Goal: Transaction & Acquisition: Purchase product/service

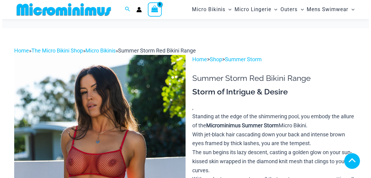
scroll to position [157, 0]
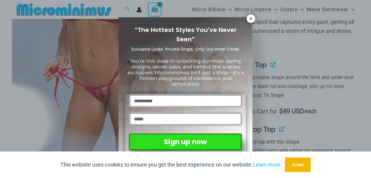
click at [184, 96] on input "text" at bounding box center [185, 100] width 113 height 13
click at [174, 97] on input "text" at bounding box center [185, 100] width 113 height 13
type input "*****"
type input "**********"
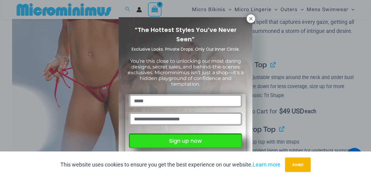
click at [184, 140] on button "Sign up now" at bounding box center [185, 140] width 113 height 15
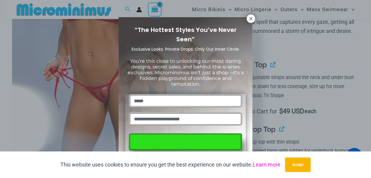
click at [268, 165] on link "Learn more" at bounding box center [267, 164] width 28 height 6
click at [305, 164] on button "Accept" at bounding box center [298, 165] width 26 height 14
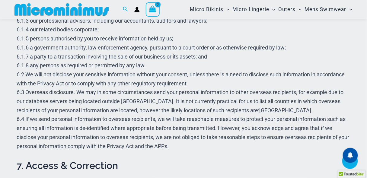
scroll to position [936, 0]
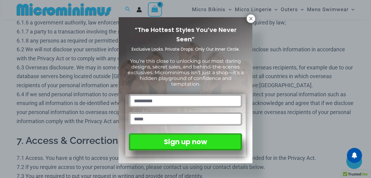
drag, startPoint x: 368, startPoint y: 12, endPoint x: 362, endPoint y: 97, distance: 85.3
click at [251, 16] on icon at bounding box center [250, 18] width 5 height 5
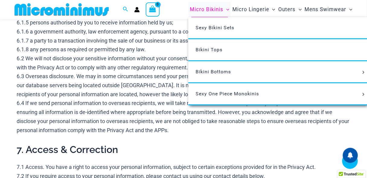
click at [205, 8] on span "Micro Bikinis" at bounding box center [206, 9] width 33 height 15
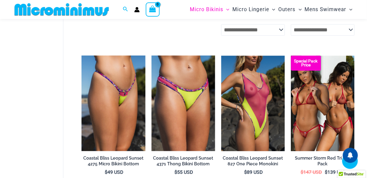
scroll to position [953, 0]
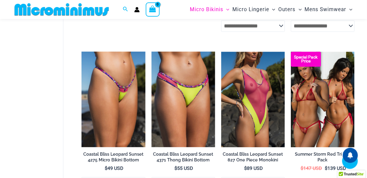
drag, startPoint x: 371, startPoint y: 13, endPoint x: 362, endPoint y: 110, distance: 97.8
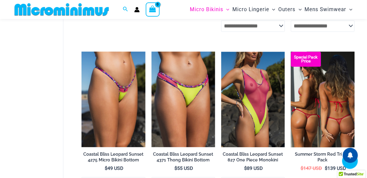
click at [314, 90] on img at bounding box center [323, 100] width 64 height 96
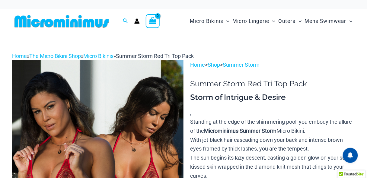
scroll to position [129, 0]
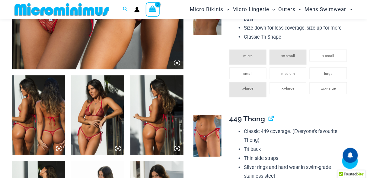
scroll to position [250, 0]
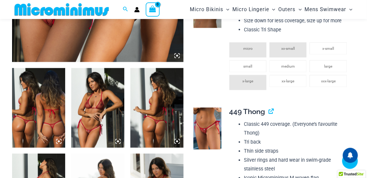
click at [178, 57] on icon at bounding box center [176, 55] width 5 height 5
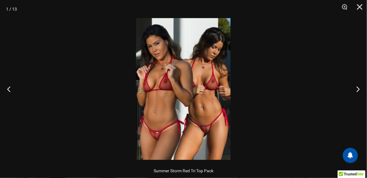
click at [221, 77] on img at bounding box center [183, 89] width 94 height 142
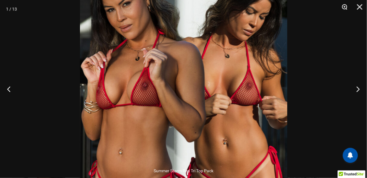
click at [345, 8] on button "Zoom" at bounding box center [342, 9] width 15 height 18
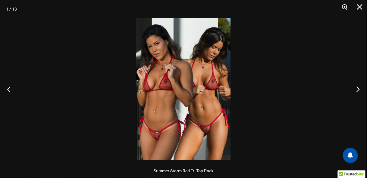
click at [345, 8] on button "Zoom" at bounding box center [342, 9] width 15 height 18
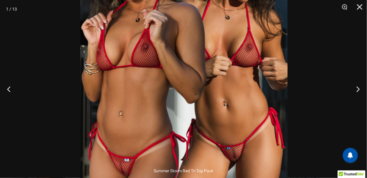
click at [209, 44] on img at bounding box center [183, 64] width 207 height 311
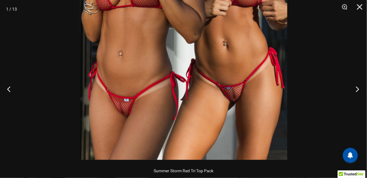
click at [355, 89] on button "Next" at bounding box center [355, 89] width 23 height 30
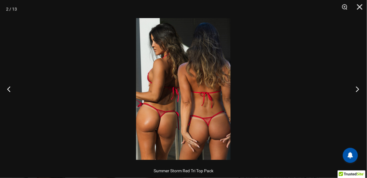
click at [355, 89] on button "Next" at bounding box center [355, 89] width 23 height 30
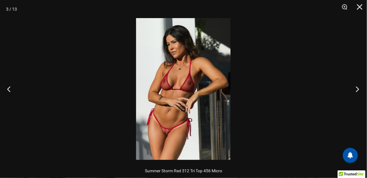
click at [355, 89] on button "Next" at bounding box center [355, 89] width 23 height 30
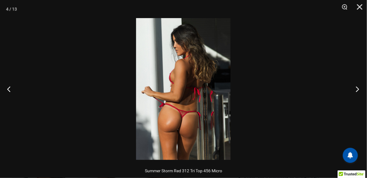
click at [355, 89] on button "Next" at bounding box center [355, 89] width 23 height 30
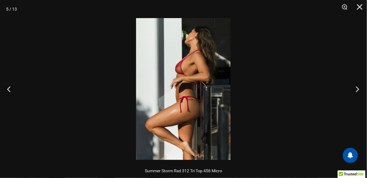
click at [355, 89] on button "Next" at bounding box center [355, 89] width 23 height 30
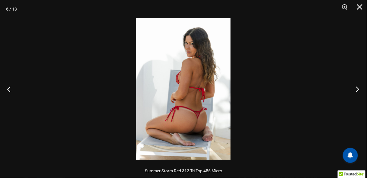
click at [355, 89] on button "Next" at bounding box center [355, 89] width 23 height 30
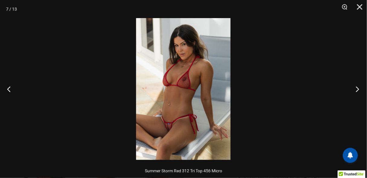
click at [355, 89] on button "Next" at bounding box center [355, 89] width 23 height 30
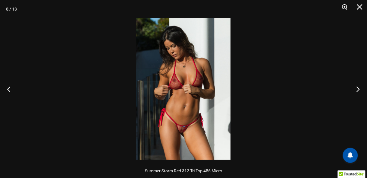
click at [340, 5] on button "Zoom" at bounding box center [342, 9] width 15 height 18
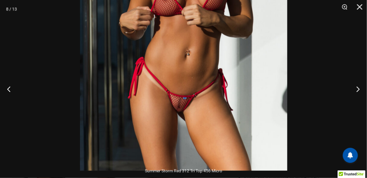
click at [200, 44] on img at bounding box center [183, 15] width 207 height 311
